Goal: Transaction & Acquisition: Purchase product/service

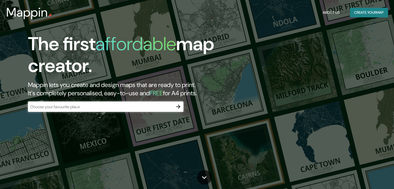
click at [97, 104] on input "text" at bounding box center [100, 107] width 145 height 6
click at [180, 107] on icon "button" at bounding box center [178, 107] width 4 height 4
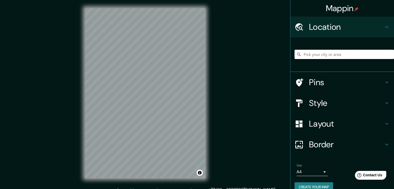
click at [352, 55] on input "Pick your city or area" at bounding box center [345, 54] width 100 height 9
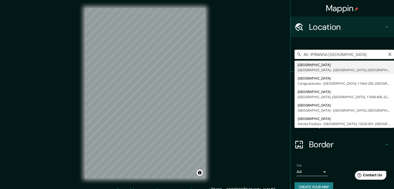
type input "[GEOGRAPHIC_DATA], [GEOGRAPHIC_DATA] - [GEOGRAPHIC_DATA], 01040-000, [GEOGRAPHI…"
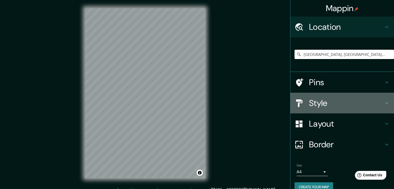
click at [355, 99] on h4 "Style" at bounding box center [346, 103] width 75 height 10
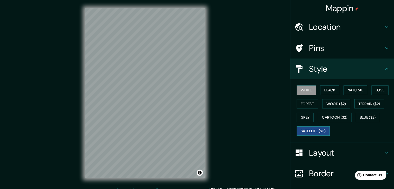
click at [313, 131] on button "Satellite ($3)" at bounding box center [313, 132] width 33 height 10
click at [301, 132] on button "Satellite ($3)" at bounding box center [313, 132] width 33 height 10
click at [314, 129] on button "Satellite ($3)" at bounding box center [313, 132] width 33 height 10
click at [366, 117] on button "Blue ($2)" at bounding box center [368, 118] width 24 height 10
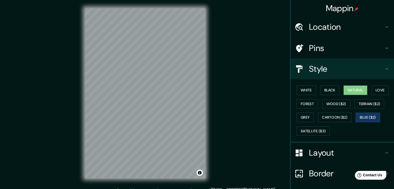
click at [348, 91] on button "Natural" at bounding box center [356, 91] width 24 height 10
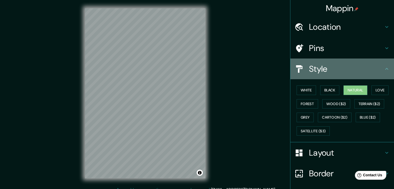
click at [323, 67] on h4 "Style" at bounding box center [346, 69] width 75 height 10
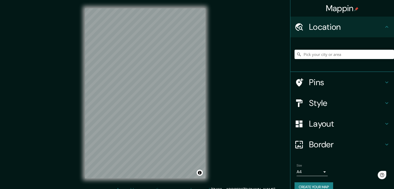
click at [332, 122] on h4 "Layout" at bounding box center [346, 124] width 75 height 10
click at [332, 122] on div "Layout" at bounding box center [343, 124] width 104 height 21
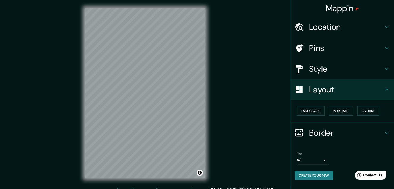
click at [326, 72] on h4 "Style" at bounding box center [346, 69] width 75 height 10
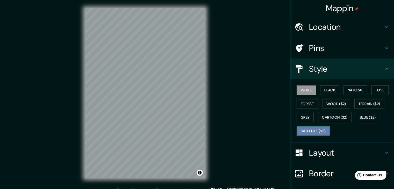
click at [305, 129] on button "Satellite ($3)" at bounding box center [313, 132] width 33 height 10
click at [333, 31] on h4 "Location" at bounding box center [346, 27] width 75 height 10
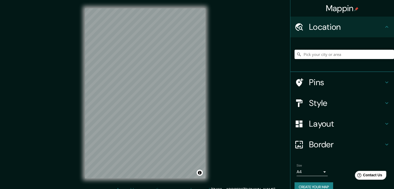
click at [336, 56] on input "Pick your city or area" at bounding box center [345, 54] width 100 height 9
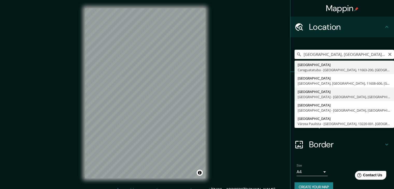
click at [342, 93] on div "Style" at bounding box center [343, 103] width 104 height 21
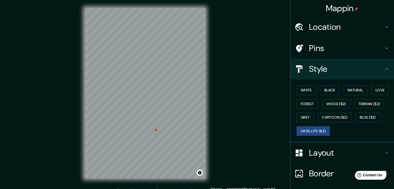
click at [337, 30] on h4 "Location" at bounding box center [346, 27] width 75 height 10
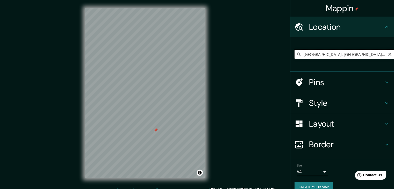
click at [378, 56] on input "[GEOGRAPHIC_DATA], [GEOGRAPHIC_DATA] - [GEOGRAPHIC_DATA], 01040-000, [GEOGRAPHI…" at bounding box center [345, 54] width 100 height 9
click at [331, 56] on input "[GEOGRAPHIC_DATA], [GEOGRAPHIC_DATA] - [GEOGRAPHIC_DATA], 01040-000, [GEOGRAPHI…" at bounding box center [345, 54] width 100 height 9
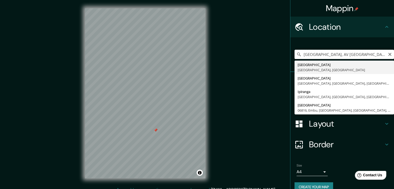
type input "São Paulo, São Paulo, Brasil"
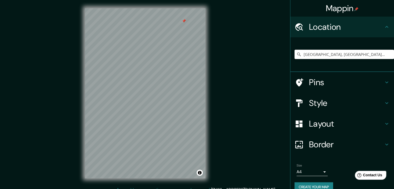
drag, startPoint x: 369, startPoint y: 57, endPoint x: 227, endPoint y: 42, distance: 142.1
click at [227, 42] on div "Mappin Location São Paulo, São Paulo, Brasil São Paulo São Paulo, Brasil Brasil…" at bounding box center [197, 97] width 394 height 195
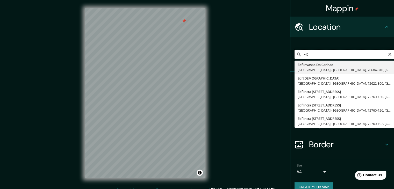
type input "E"
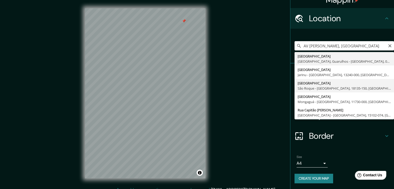
scroll to position [9, 0]
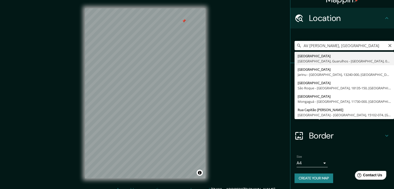
drag, startPoint x: 341, startPoint y: 47, endPoint x: 320, endPoint y: 50, distance: 21.4
click at [320, 50] on input "AV SAO LUIZ, SP" at bounding box center [345, 45] width 100 height 9
click at [328, 48] on input "AV SAO LUIS" at bounding box center [345, 45] width 100 height 9
type input "Avenida São Luís, São Paulo - São Paulo, 01046-000, Brasil"
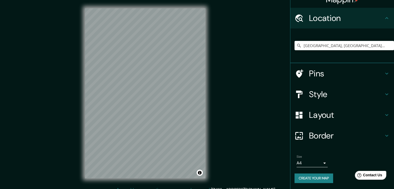
click at [346, 111] on h4 "Layout" at bounding box center [346, 115] width 75 height 10
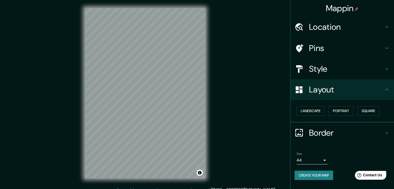
click at [326, 68] on h4 "Style" at bounding box center [346, 69] width 75 height 10
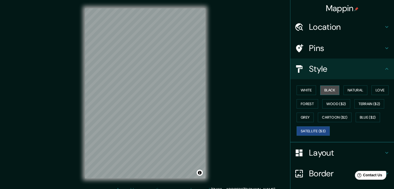
click at [324, 90] on button "Black" at bounding box center [329, 91] width 19 height 10
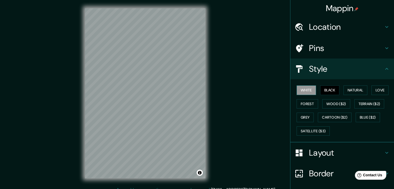
click at [311, 90] on button "White" at bounding box center [306, 91] width 19 height 10
click at [363, 94] on button "Natural" at bounding box center [356, 91] width 24 height 10
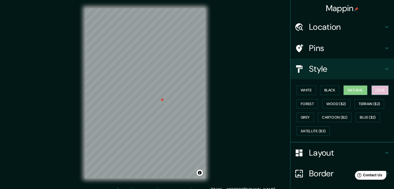
click at [373, 89] on button "Love" at bounding box center [380, 91] width 17 height 10
click at [297, 105] on button "Forest" at bounding box center [308, 104] width 22 height 10
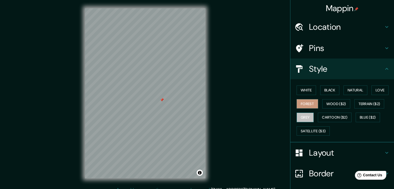
click at [299, 113] on button "Grey" at bounding box center [305, 118] width 17 height 10
click at [318, 116] on button "Cartoon ($2)" at bounding box center [335, 118] width 34 height 10
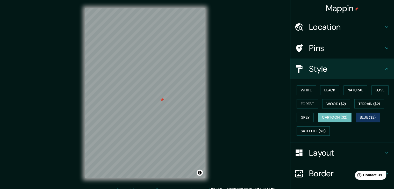
click at [371, 118] on button "Blue ($2)" at bounding box center [368, 118] width 24 height 10
click at [300, 89] on button "White" at bounding box center [306, 91] width 19 height 10
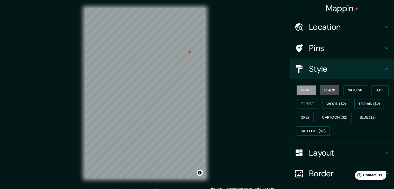
click at [329, 92] on button "Black" at bounding box center [329, 91] width 19 height 10
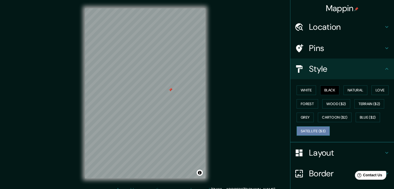
click at [306, 133] on button "Satellite ($3)" at bounding box center [313, 132] width 33 height 10
click at [169, 96] on div at bounding box center [170, 95] width 4 height 4
click at [328, 92] on button "Black" at bounding box center [329, 91] width 19 height 10
click at [319, 131] on button "Satellite ($3)" at bounding box center [313, 132] width 33 height 10
click at [324, 153] on h4 "Layout" at bounding box center [346, 153] width 75 height 10
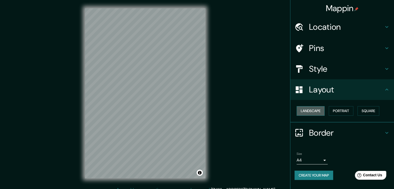
click at [312, 109] on button "Landscape" at bounding box center [311, 111] width 28 height 10
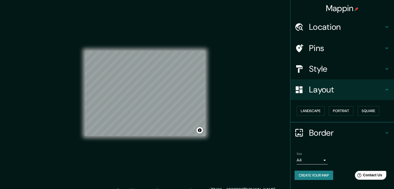
click at [310, 162] on body "Mappin Location Avenida São Luís, São Paulo - São Paulo, 01046-000, Brasil Pins…" at bounding box center [197, 94] width 394 height 189
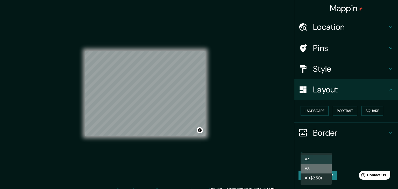
click at [315, 166] on li "A3" at bounding box center [316, 168] width 31 height 9
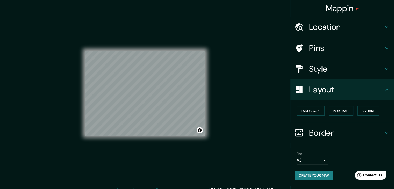
click at [348, 159] on div "Size A3 single" at bounding box center [342, 158] width 95 height 17
click at [141, 100] on div at bounding box center [141, 98] width 4 height 4
click at [143, 98] on div at bounding box center [144, 98] width 4 height 4
click at [351, 58] on div "Pins" at bounding box center [343, 48] width 104 height 21
